Goal: Entertainment & Leisure: Consume media (video, audio)

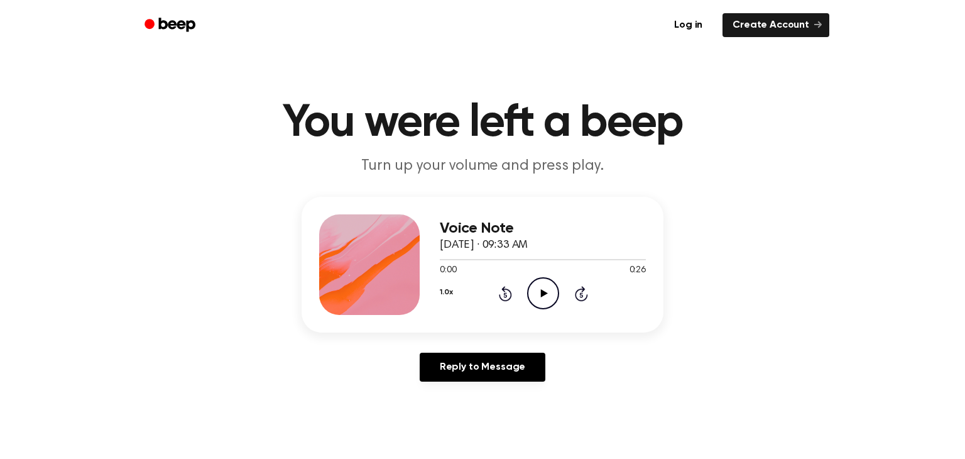
click at [544, 299] on icon "Play Audio" at bounding box center [543, 293] width 32 height 32
click at [544, 312] on div "Voice Note [DATE] · 09:33 AM 0:00 0:26 Your browser does not support the [objec…" at bounding box center [543, 264] width 206 height 101
click at [544, 312] on div "Voice Note [DATE] · 09:33 AM 0:01 0:26 Your browser does not support the [objec…" at bounding box center [543, 264] width 206 height 101
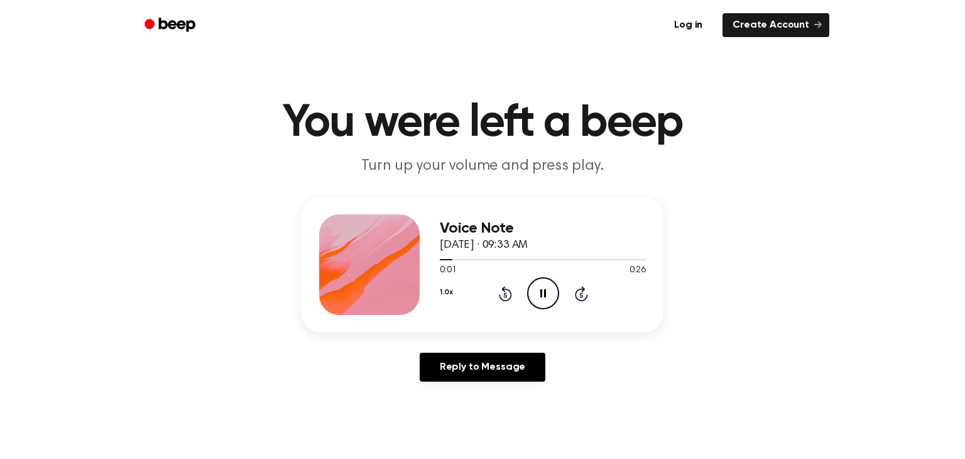
click at [544, 312] on div "Voice Note [DATE] · 09:33 AM 0:01 0:26 Your browser does not support the [objec…" at bounding box center [543, 264] width 206 height 101
click at [544, 312] on div "Voice Note [DATE] · 09:33 AM 0:02 0:26 Your browser does not support the [objec…" at bounding box center [543, 264] width 206 height 101
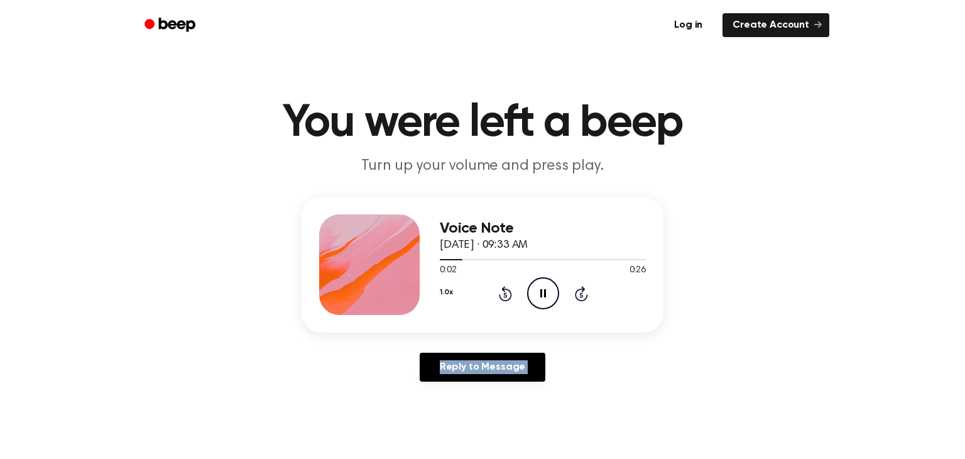
click at [544, 312] on div "Voice Note [DATE] · 09:33 AM 0:02 0:26 Your browser does not support the [objec…" at bounding box center [543, 264] width 206 height 101
click at [544, 312] on div "Voice Note [DATE] · 09:33 AM 0:03 0:26 Your browser does not support the [objec…" at bounding box center [543, 264] width 206 height 101
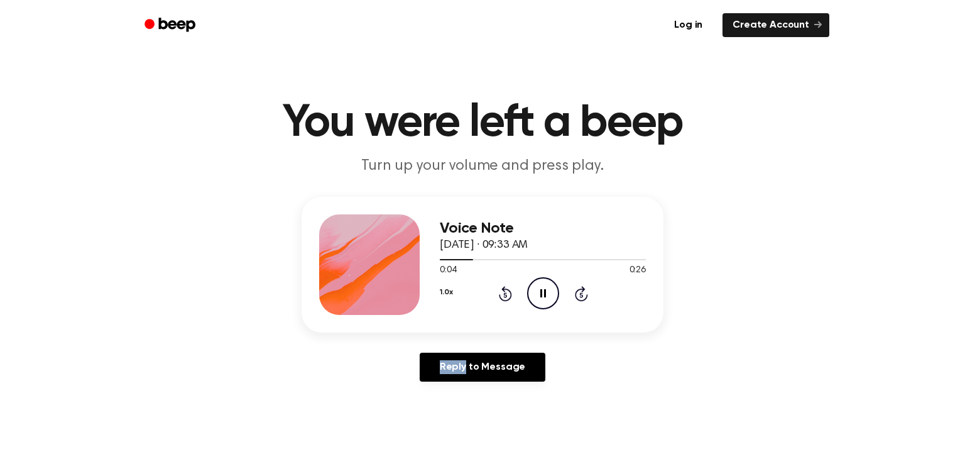
click at [544, 312] on div "Voice Note [DATE] · 09:33 AM 0:04 0:26 Your browser does not support the [objec…" at bounding box center [543, 264] width 206 height 101
click at [511, 296] on icon at bounding box center [505, 293] width 13 height 15
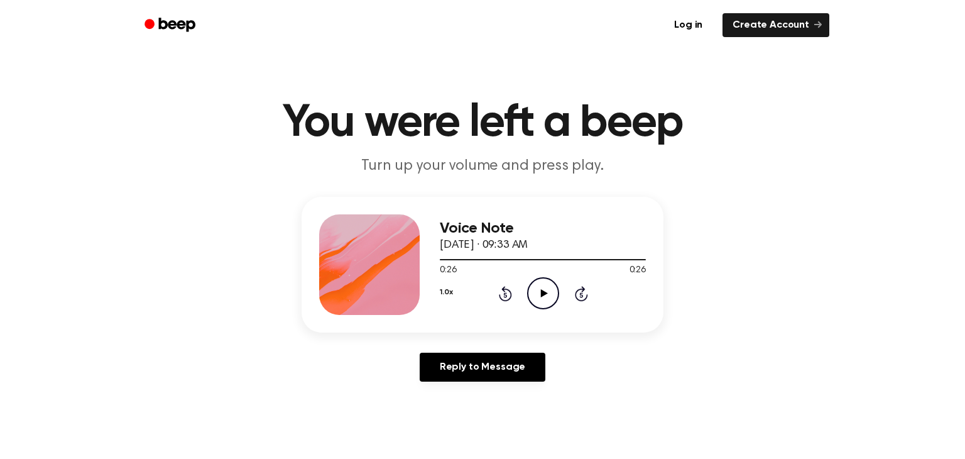
click at [528, 246] on span "[DATE] · 09:33 AM" at bounding box center [484, 244] width 88 height 11
click at [553, 302] on icon "Play Audio" at bounding box center [543, 293] width 32 height 32
click at [500, 300] on icon "Rewind 5 seconds" at bounding box center [505, 293] width 14 height 16
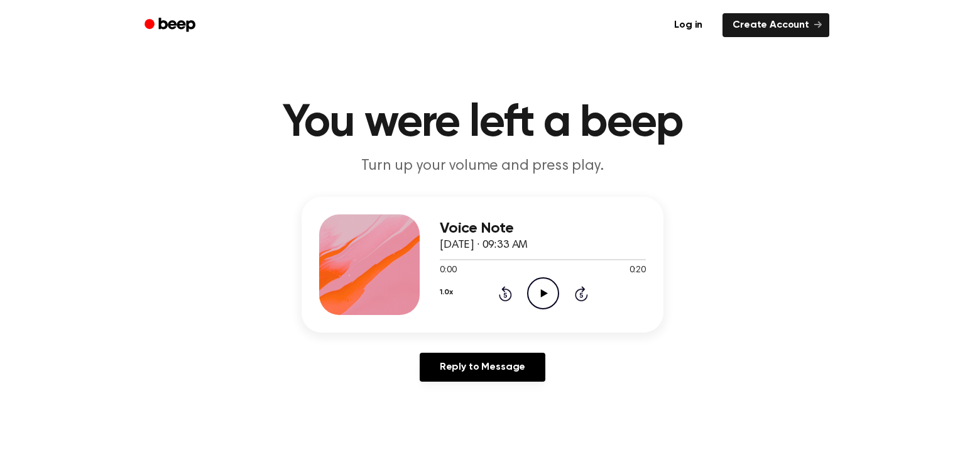
click at [547, 310] on div "Voice Note October 17, 2024 · 09:33 AM 0:00 0:20 Your browser does not support …" at bounding box center [543, 264] width 206 height 101
click at [546, 285] on icon "Play Audio" at bounding box center [543, 293] width 32 height 32
